Goal: Communication & Community: Answer question/provide support

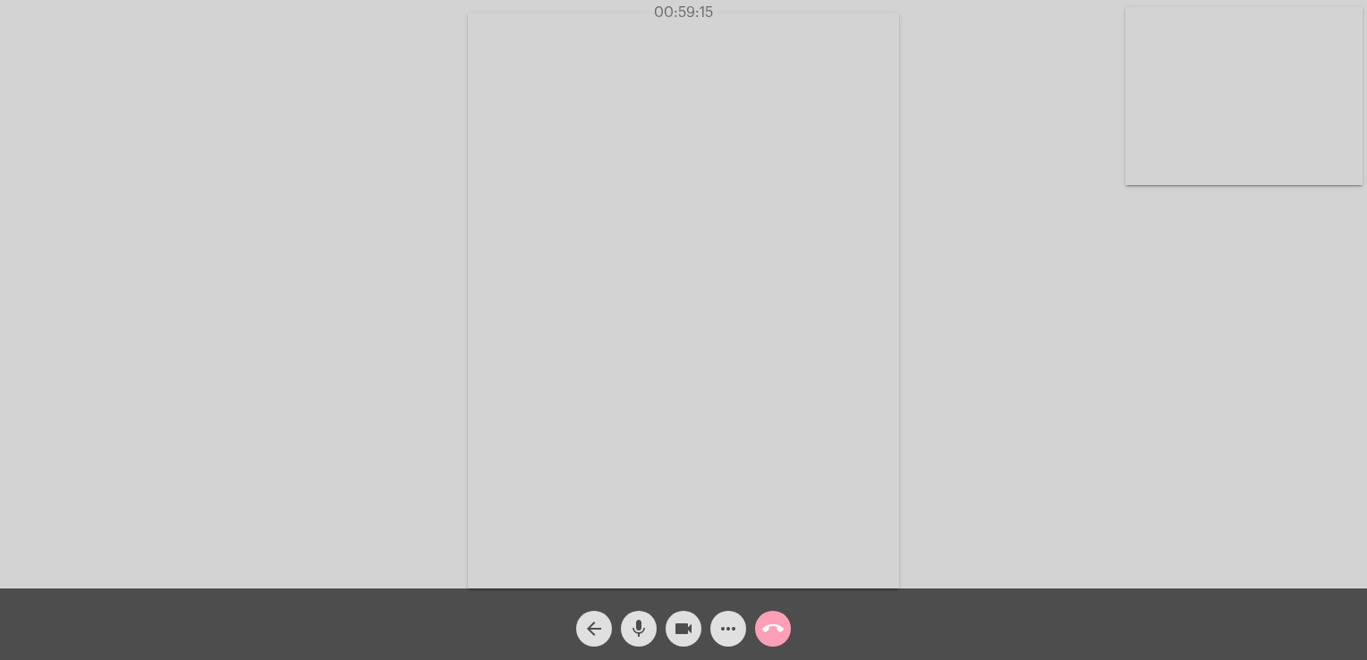
click at [773, 633] on mat-icon "call_end" at bounding box center [772, 628] width 21 height 21
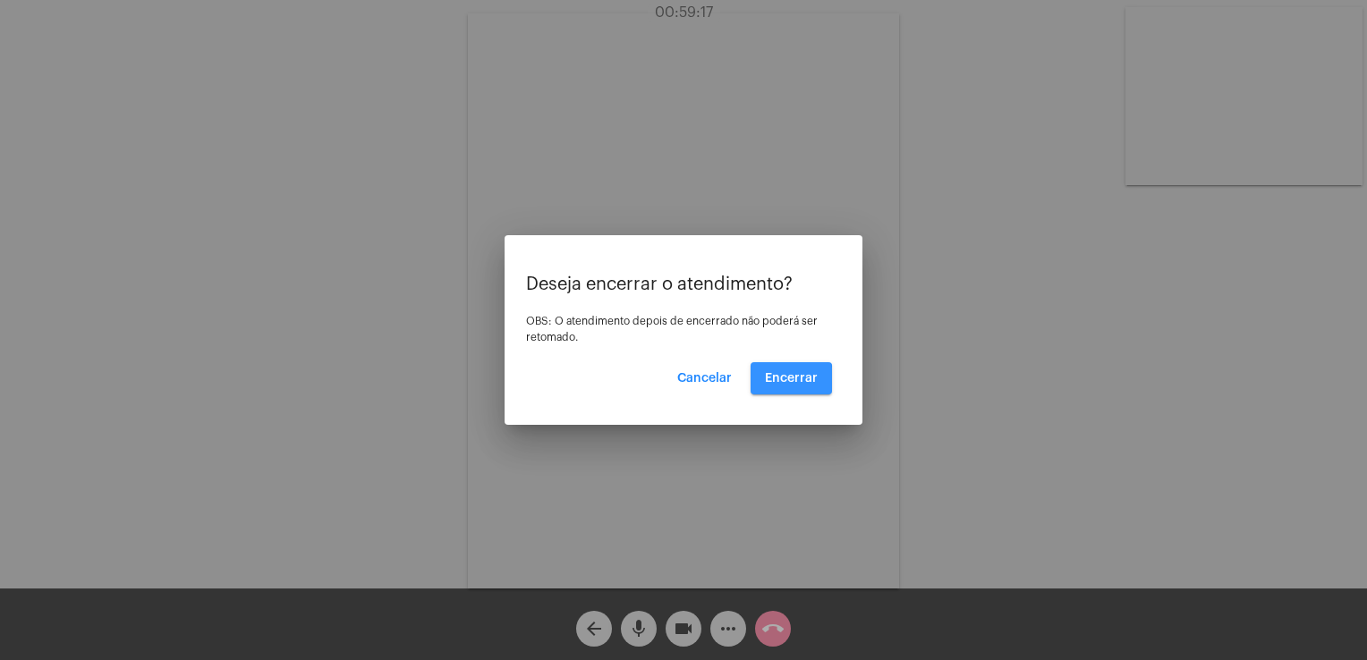
click at [771, 379] on span "Encerrar" at bounding box center [791, 378] width 53 height 13
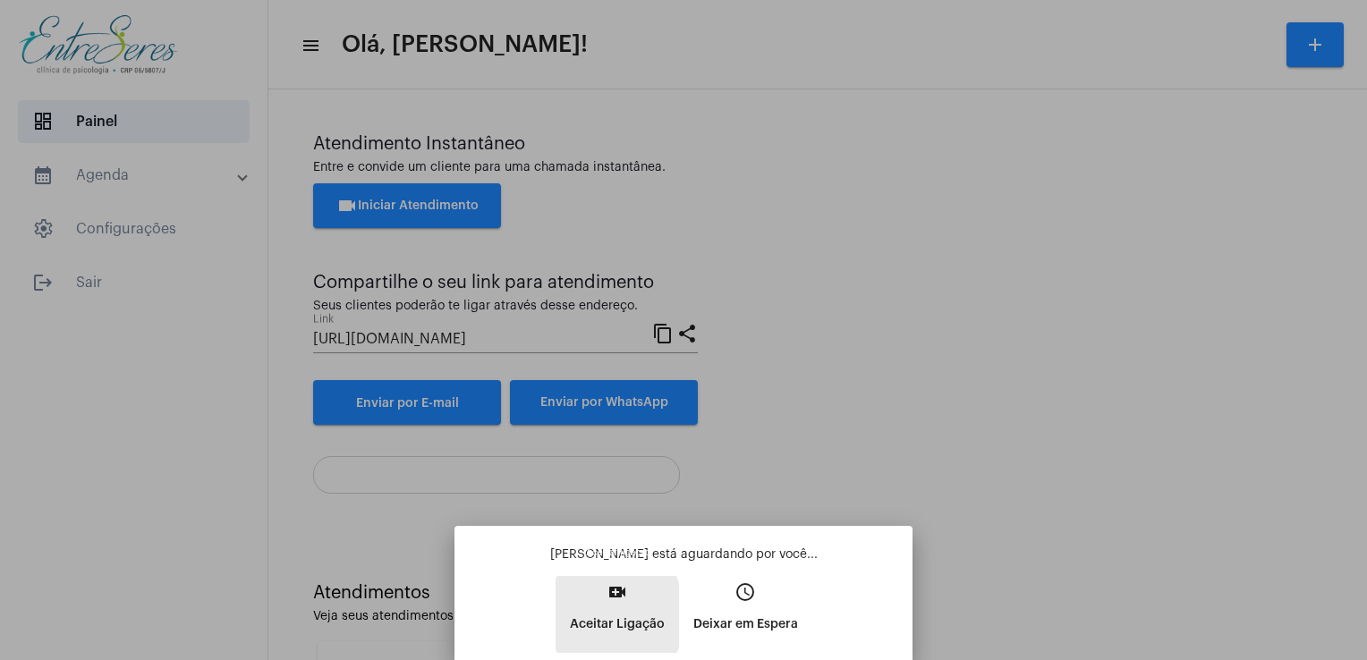
click at [587, 616] on p "Aceitar Ligação" at bounding box center [617, 624] width 95 height 32
